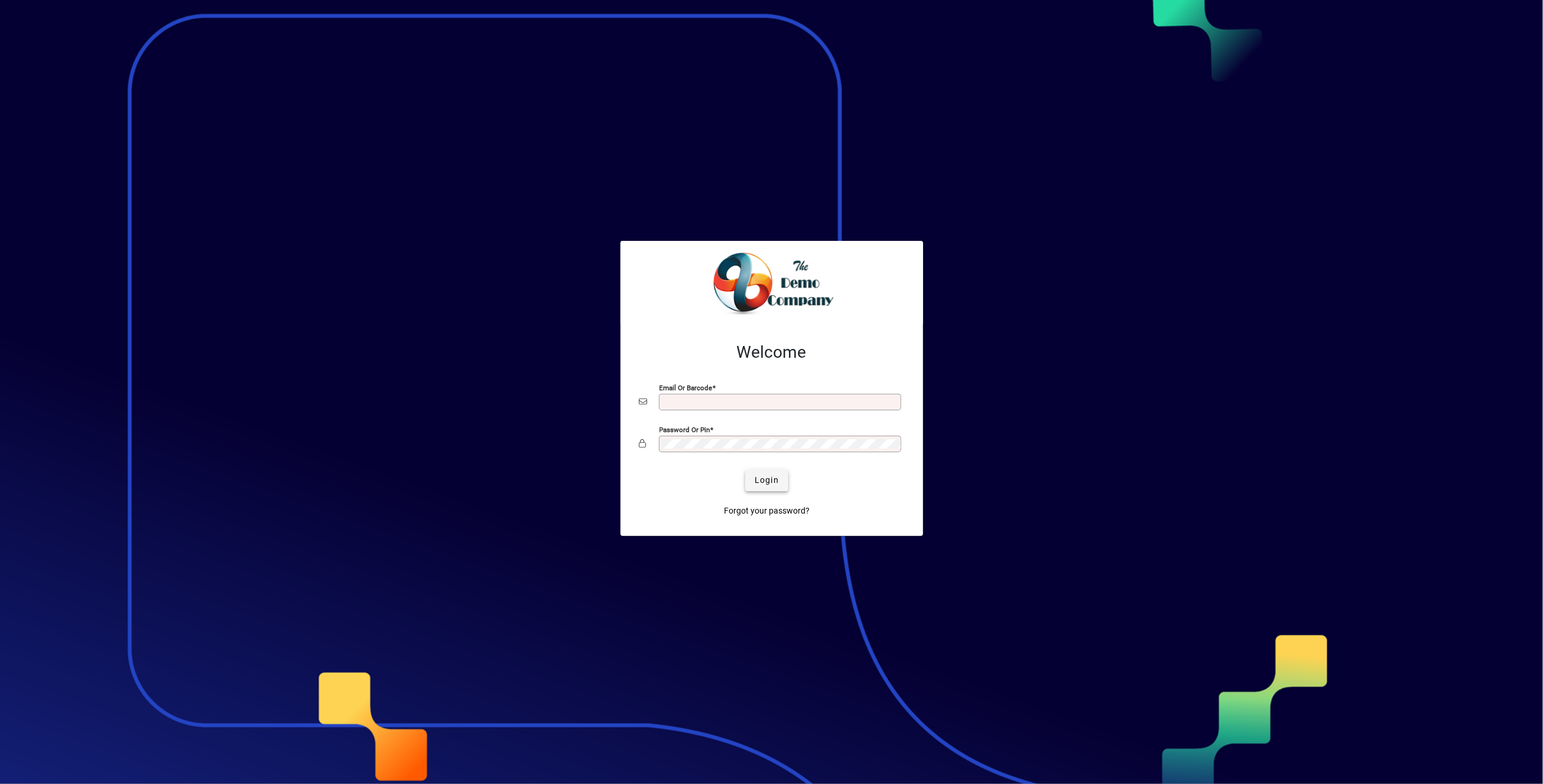
type input "**********"
click at [778, 481] on span "Login" at bounding box center [766, 481] width 24 height 12
